Goal: Task Accomplishment & Management: Use online tool/utility

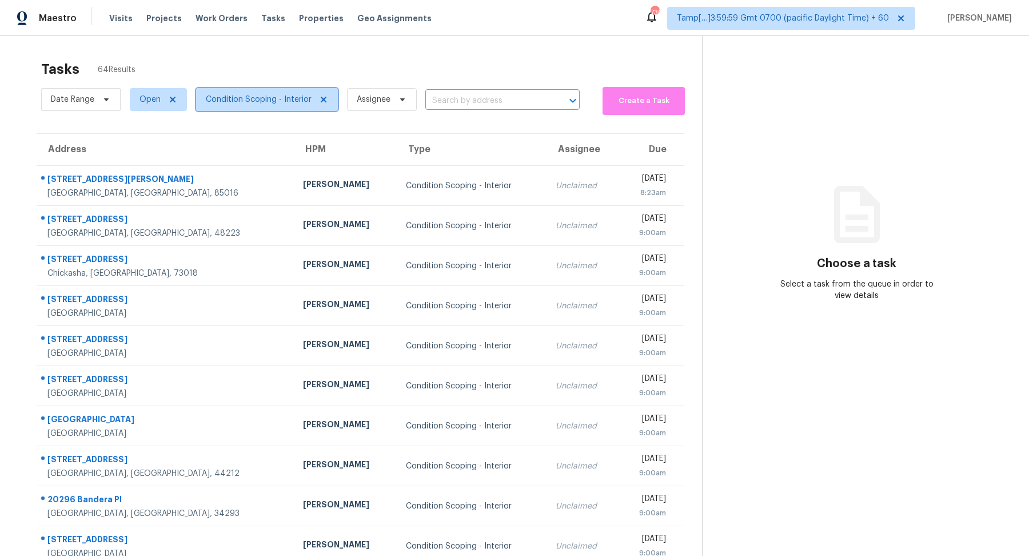
click at [263, 107] on span "Condition Scoping - Interior" at bounding box center [267, 99] width 142 height 23
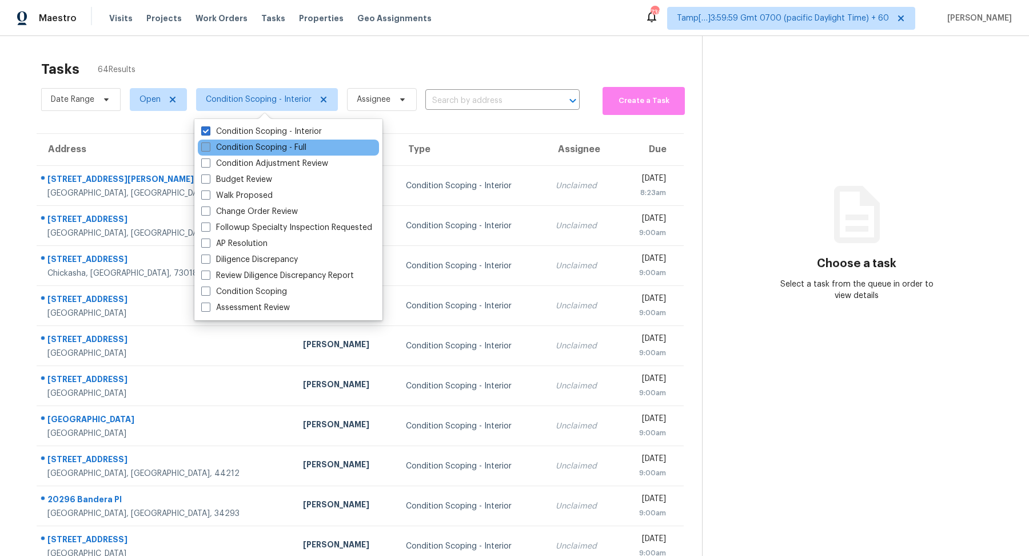
click at [266, 150] on label "Condition Scoping - Full" at bounding box center [253, 147] width 105 height 11
click at [209, 149] on input "Condition Scoping - Full" at bounding box center [204, 145] width 7 height 7
checkbox input "true"
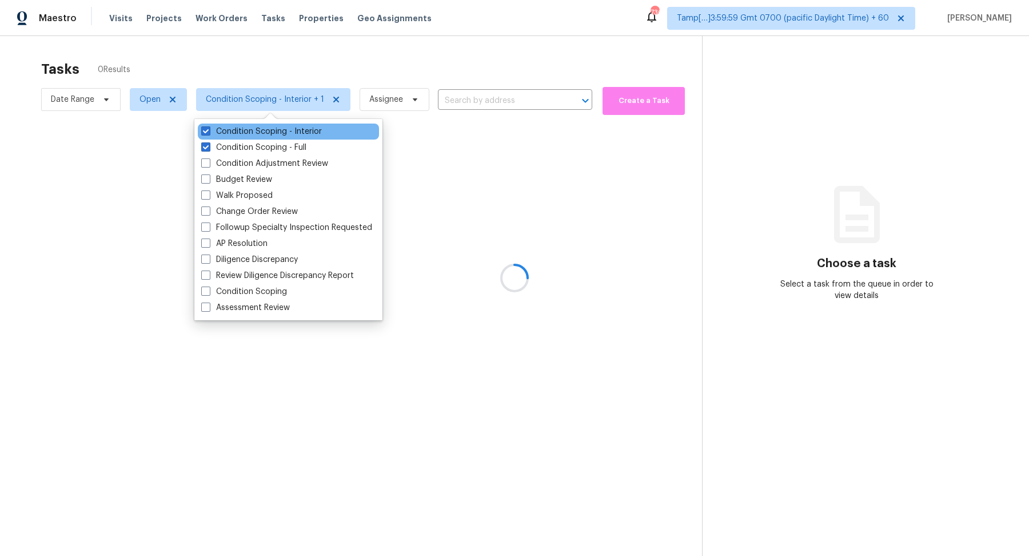
click at [285, 138] on div "Condition Scoping - Interior" at bounding box center [288, 132] width 181 height 16
click at [274, 134] on label "Condition Scoping - Interior" at bounding box center [261, 131] width 121 height 11
click at [209, 133] on input "Condition Scoping - Interior" at bounding box center [204, 129] width 7 height 7
checkbox input "false"
click at [390, 70] on div at bounding box center [514, 278] width 1029 height 556
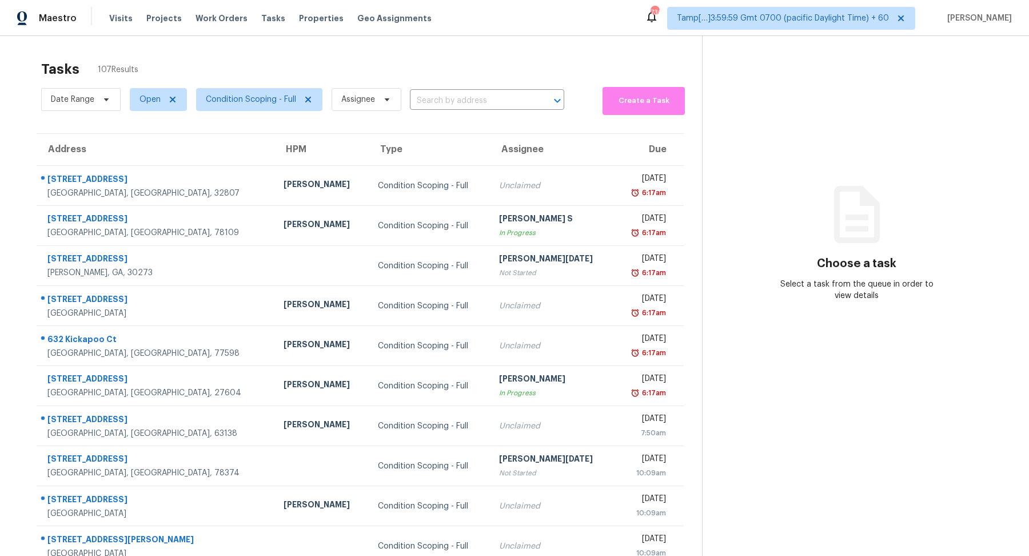
click at [390, 70] on div "Tasks 107 Results" at bounding box center [371, 69] width 661 height 30
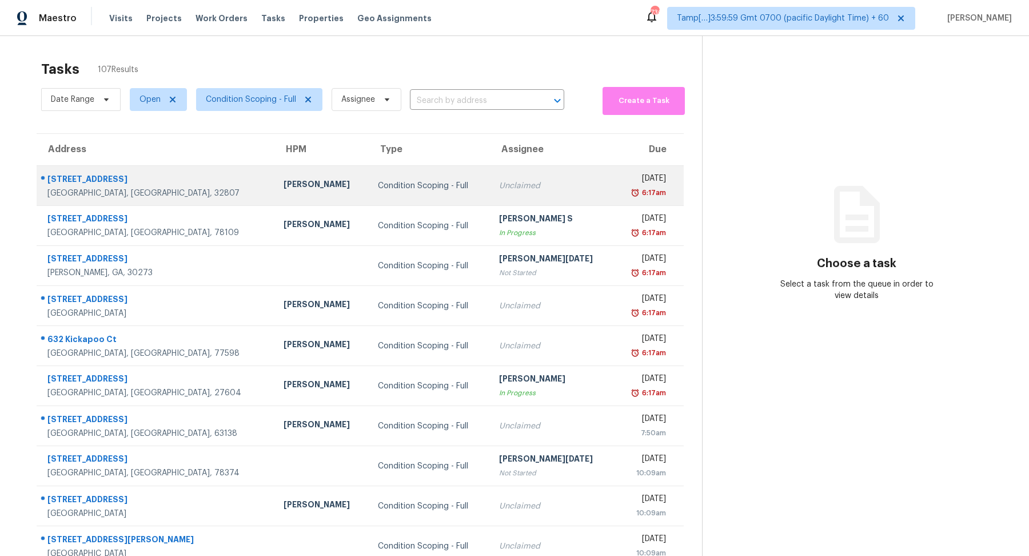
scroll to position [39, 0]
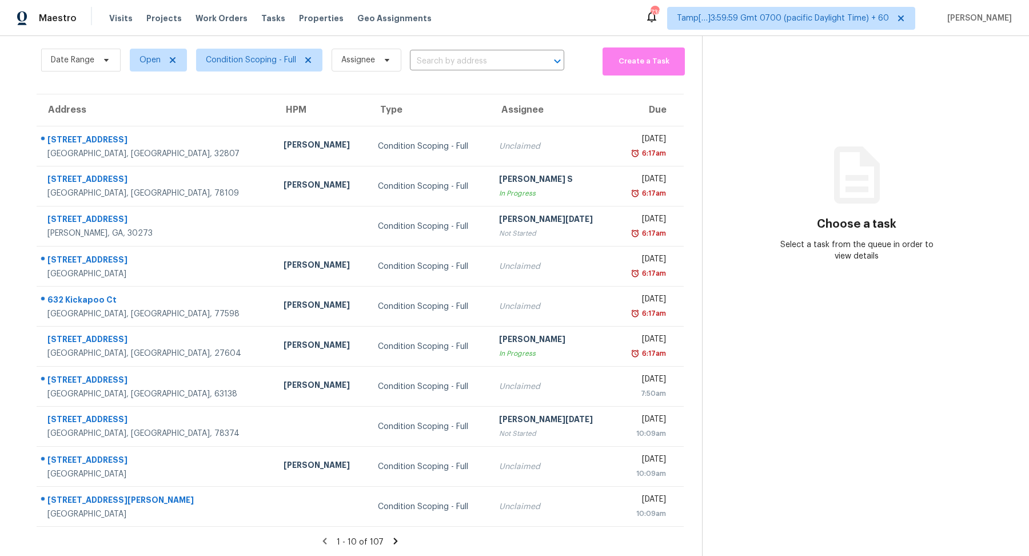
click at [395, 539] on icon at bounding box center [396, 541] width 4 height 6
